Goal: Information Seeking & Learning: Find contact information

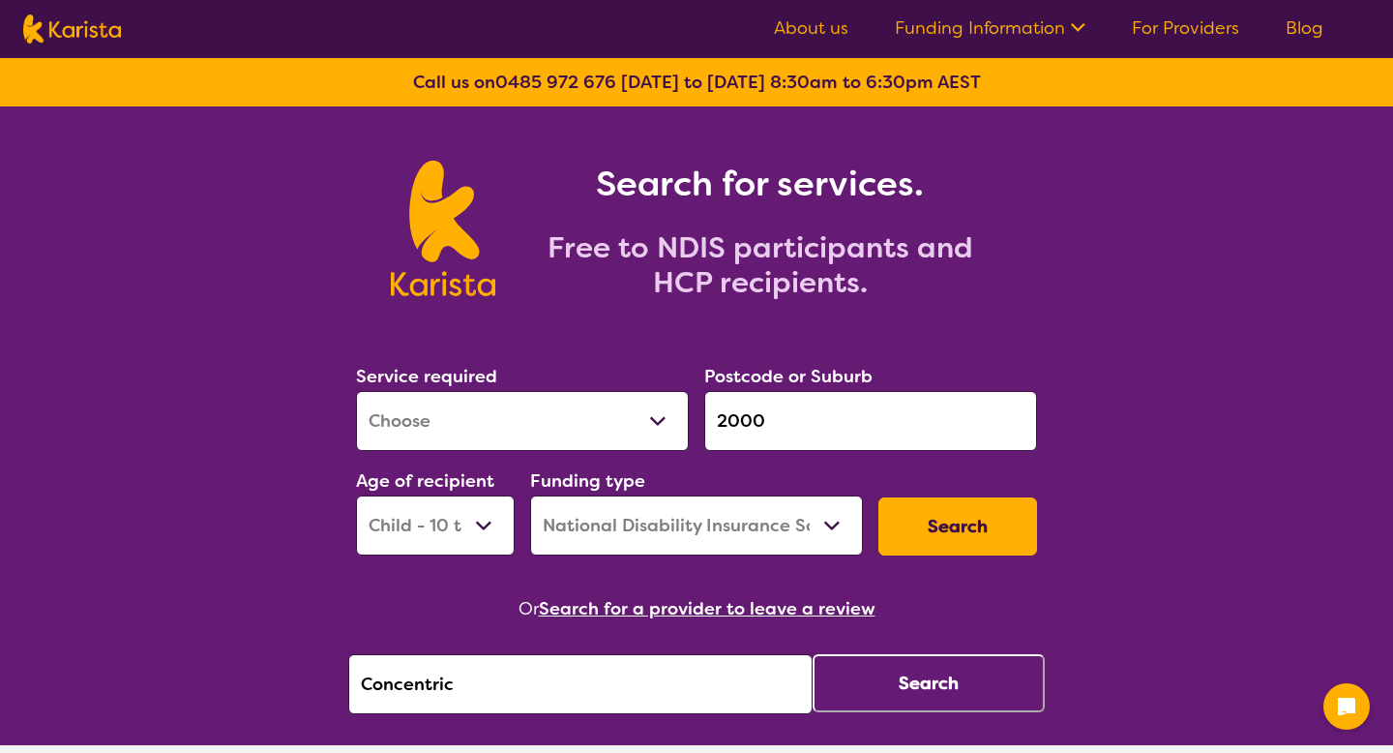
select select "[MEDICAL_DATA]"
select select "CH"
select select "NDIS"
click at [846, 683] on button "Search" at bounding box center [929, 683] width 232 height 58
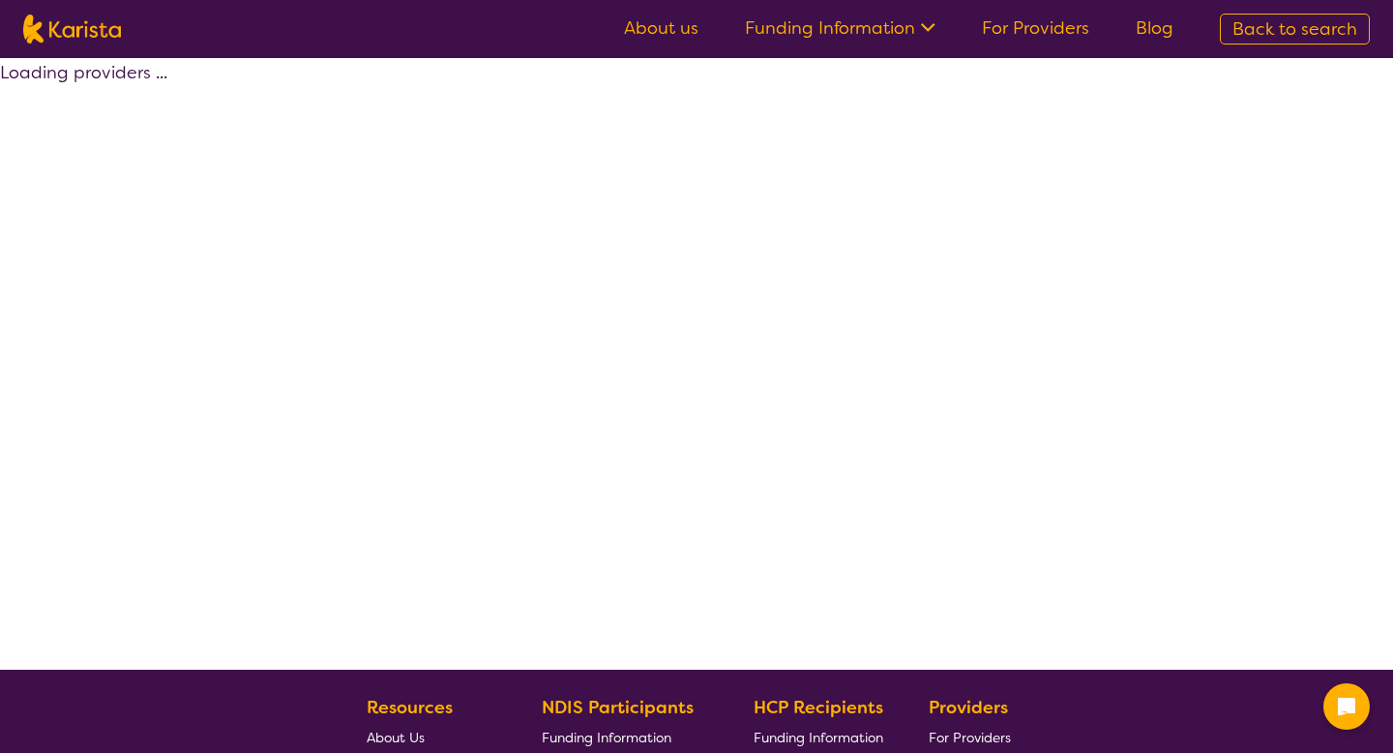
select select "by_score"
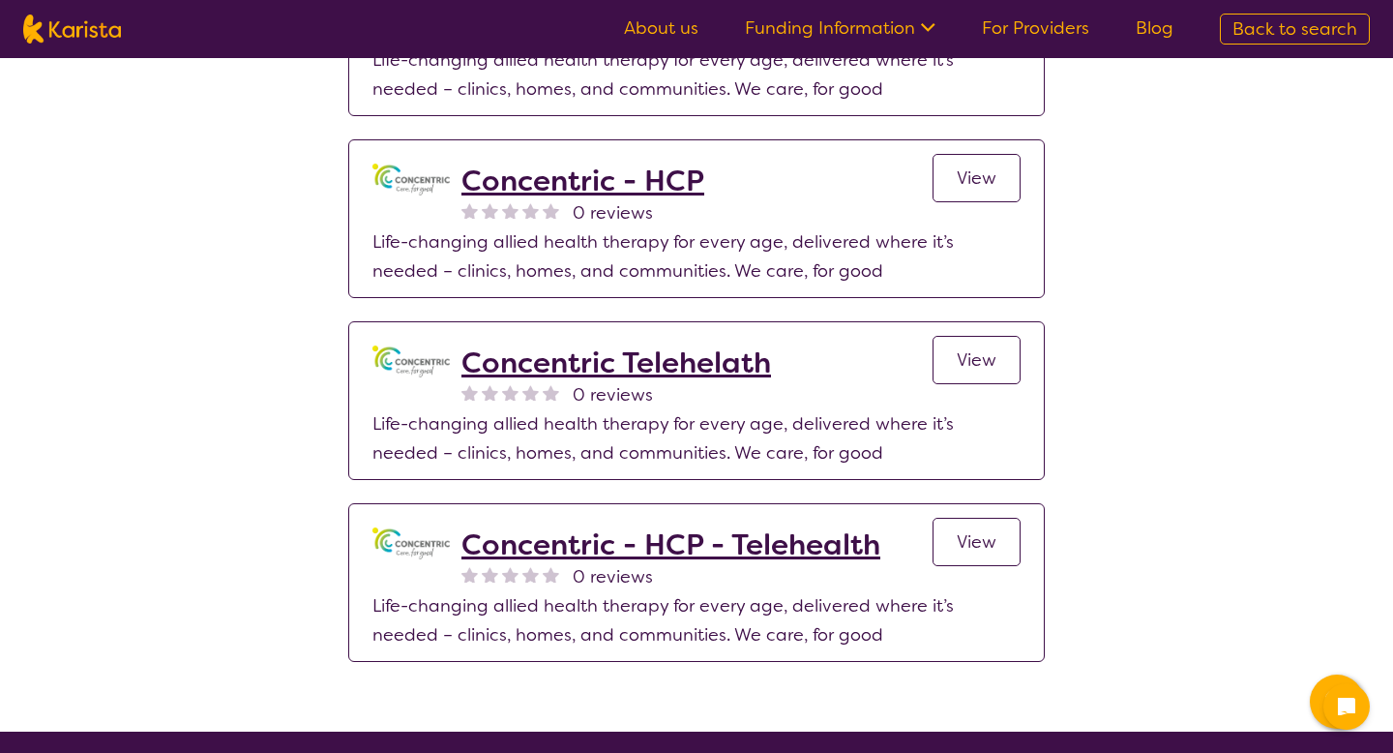
scroll to position [258, 0]
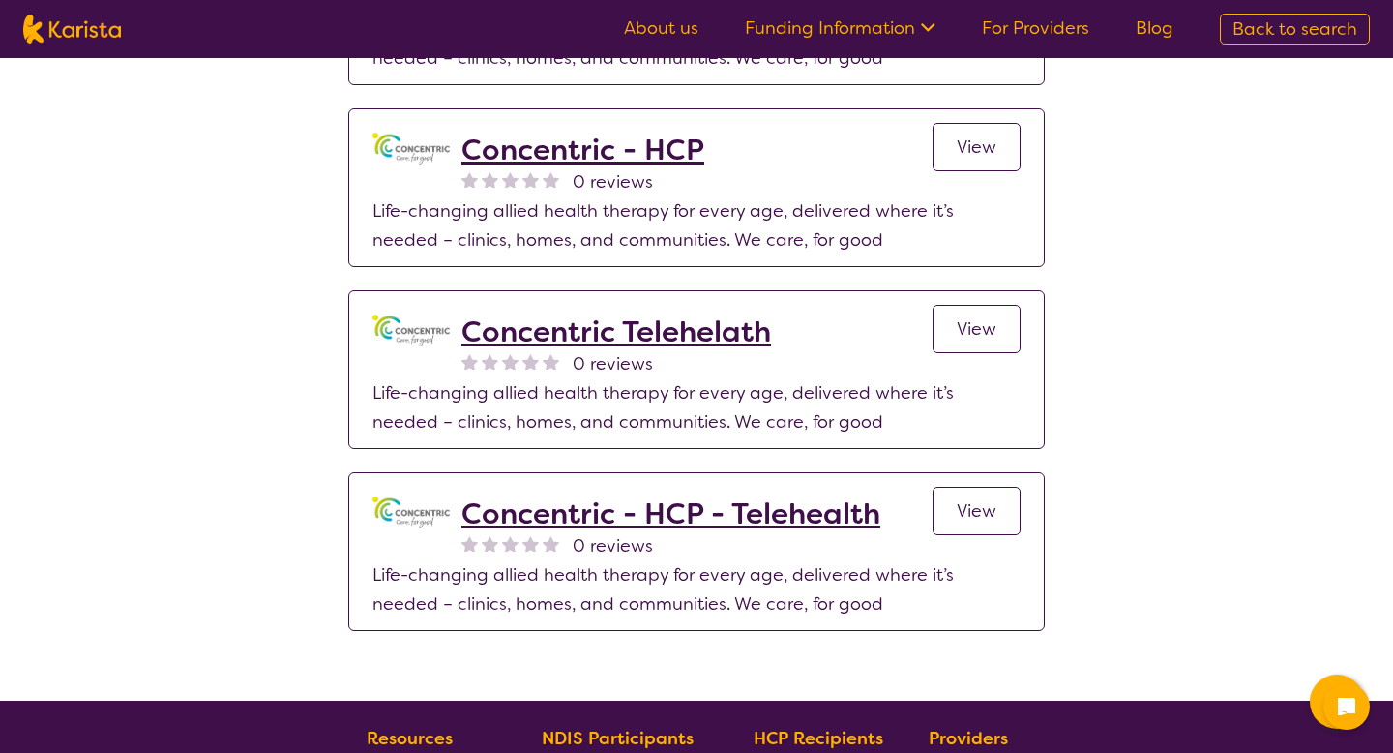
click at [736, 520] on h2 "Concentric - HCP - Telehealth" at bounding box center [671, 513] width 419 height 35
